Goal: Find specific page/section

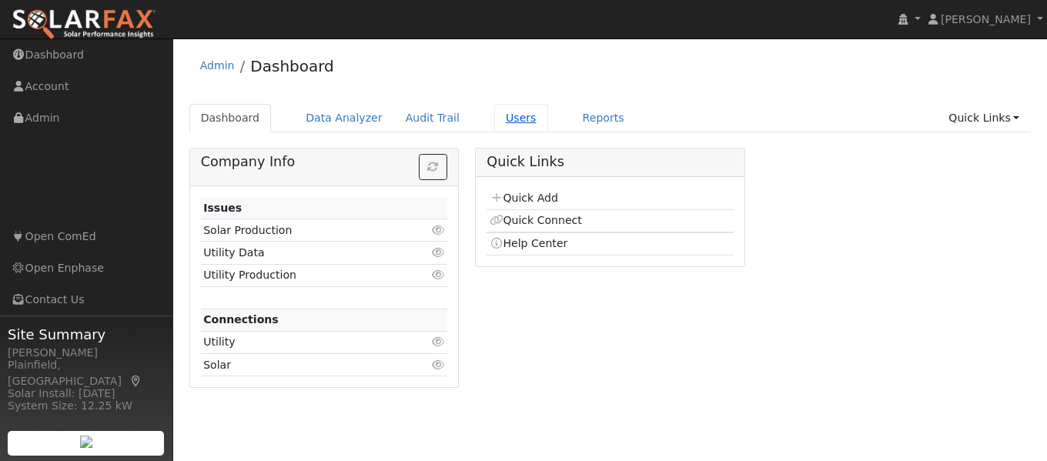
click at [502, 114] on link "Users" at bounding box center [521, 118] width 54 height 28
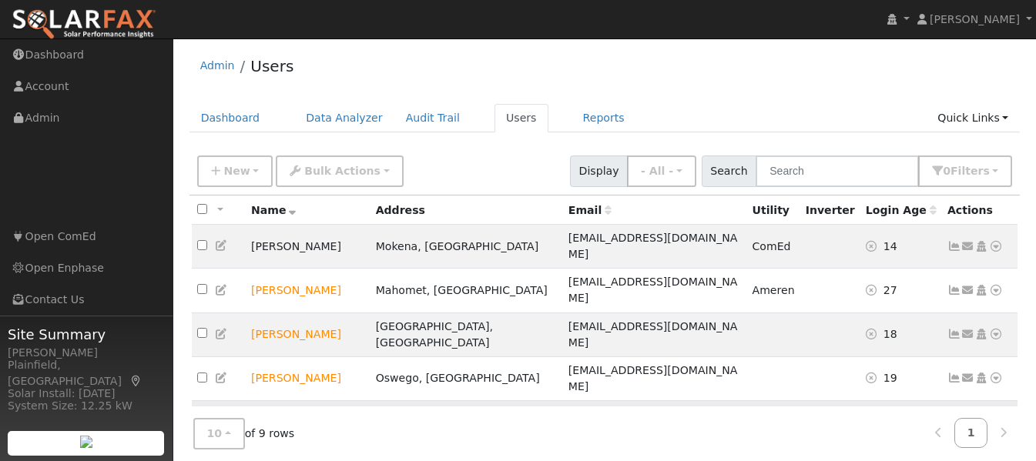
click at [994, 417] on icon at bounding box center [996, 422] width 14 height 11
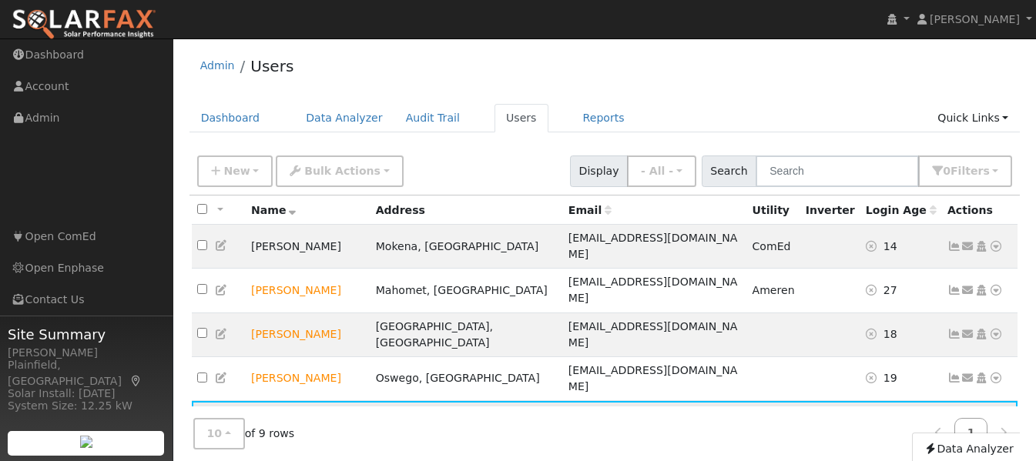
click at [954, 417] on icon at bounding box center [954, 422] width 14 height 11
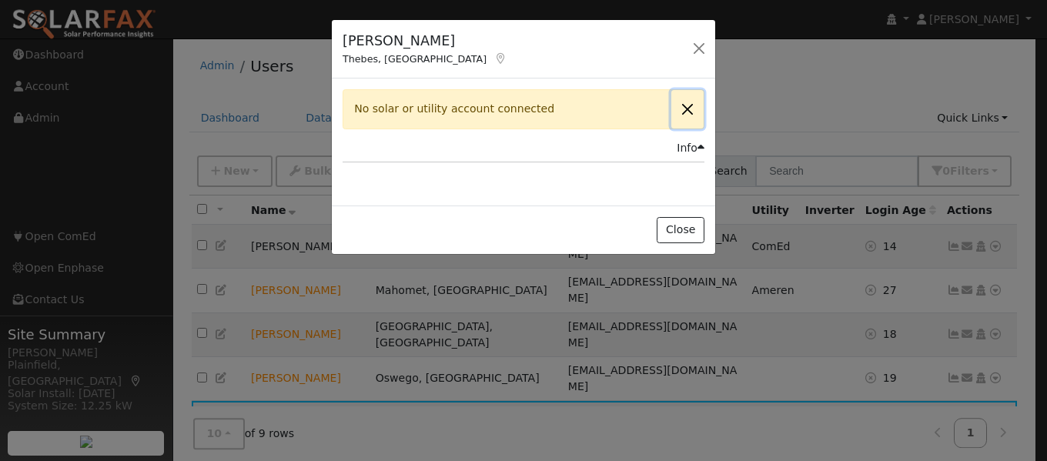
click at [690, 112] on button "Close" at bounding box center [688, 109] width 32 height 38
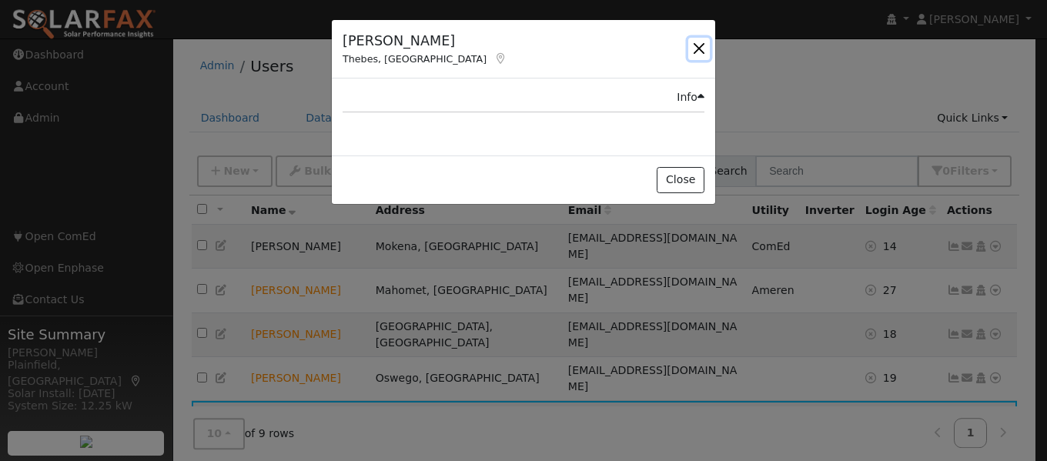
click at [699, 42] on button "button" at bounding box center [699, 49] width 22 height 22
